Goal: Check status: Check status

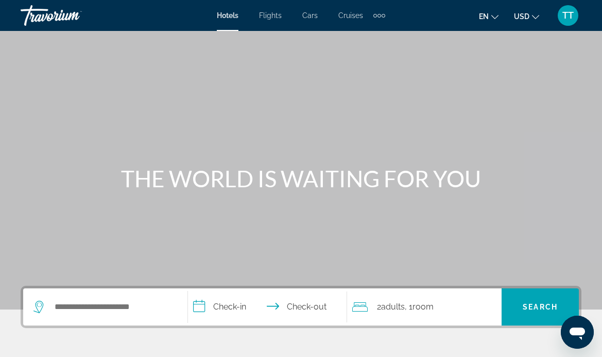
click at [567, 15] on span "TT" at bounding box center [568, 15] width 11 height 10
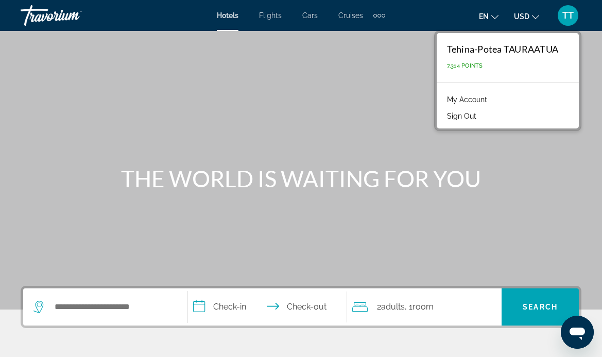
click at [478, 103] on link "My Account" at bounding box center [467, 99] width 50 height 13
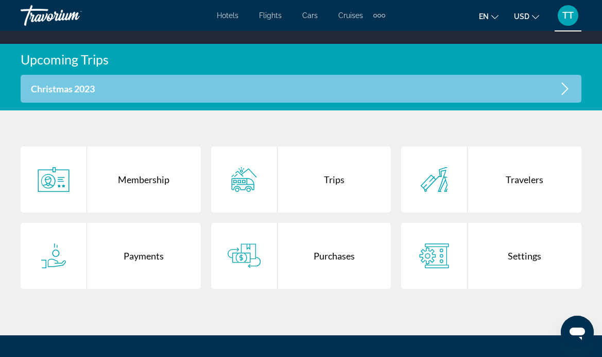
scroll to position [189, 0]
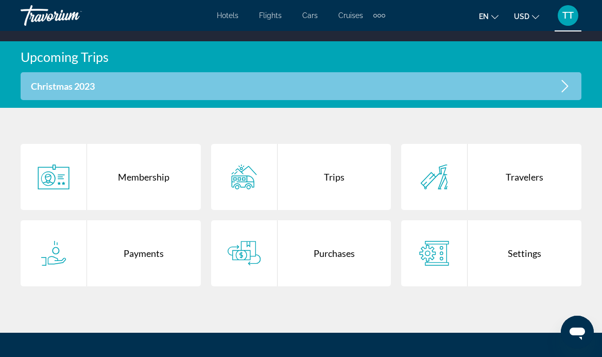
click at [235, 247] on icon "Main content" at bounding box center [244, 253] width 33 height 25
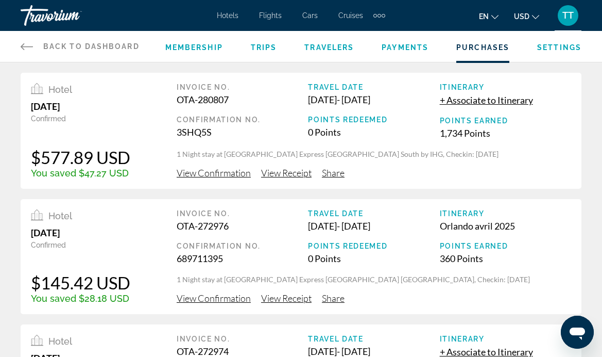
click at [216, 171] on span "View Confirmation" at bounding box center [214, 172] width 74 height 11
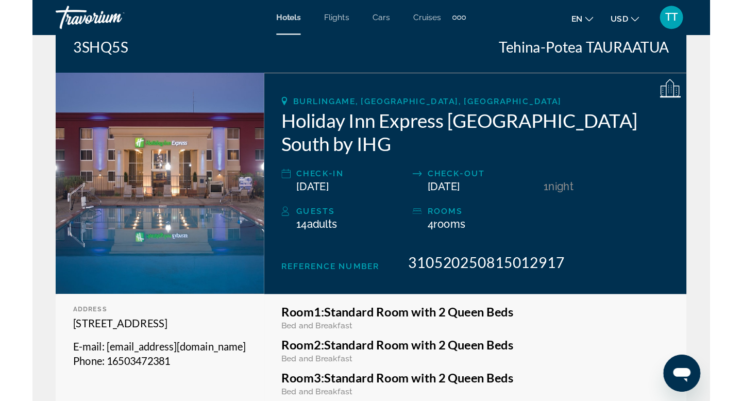
scroll to position [116, 0]
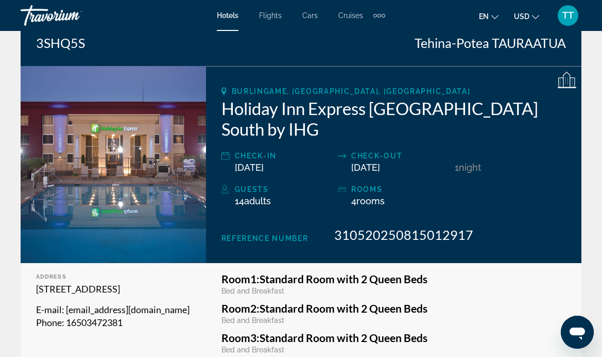
drag, startPoint x: 122, startPoint y: 302, endPoint x: 37, endPoint y: 285, distance: 86.7
click at [37, 285] on p "[STREET_ADDRESS]" at bounding box center [113, 288] width 155 height 13
copy p "[STREET_ADDRESS]"
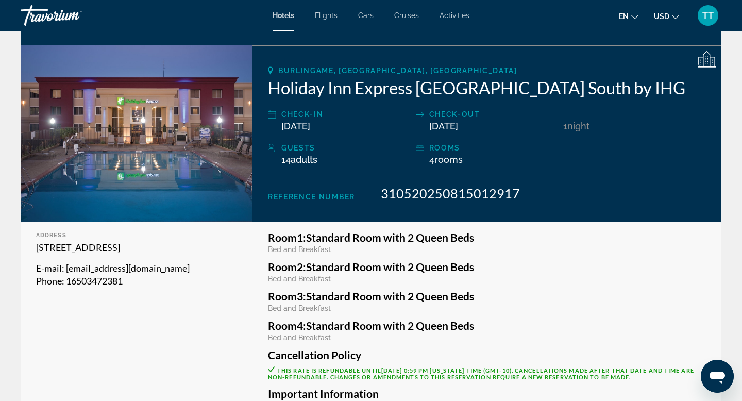
scroll to position [136, 0]
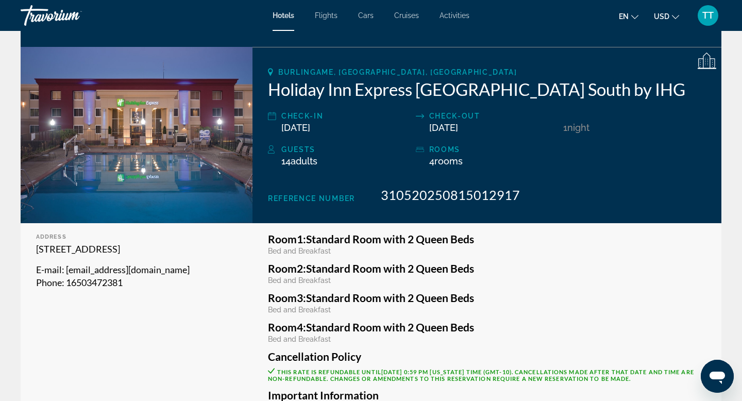
click at [602, 160] on div "Guests 14 Adult Adults , Child Children ( ages ) rooms 4 Room rooms" at bounding box center [487, 159] width 438 height 33
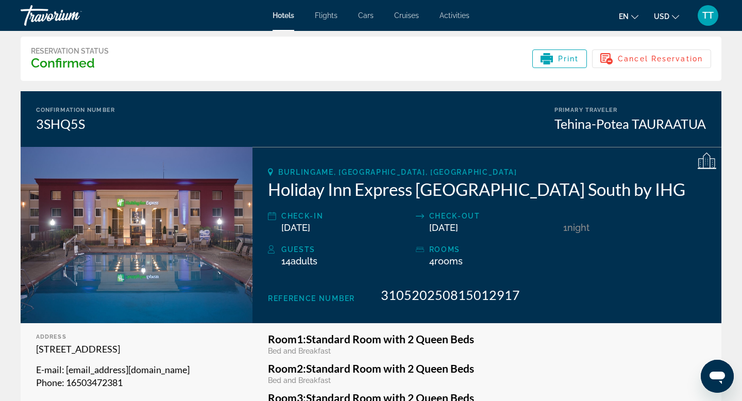
scroll to position [53, 0]
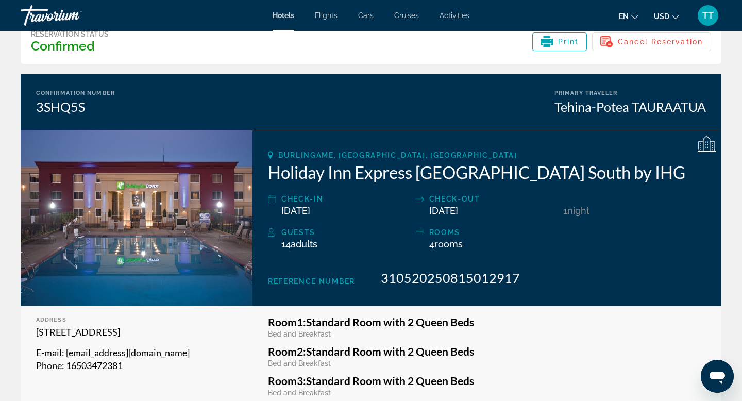
drag, startPoint x: 93, startPoint y: 345, endPoint x: 27, endPoint y: 327, distance: 68.4
